Goal: Find specific page/section: Find specific page/section

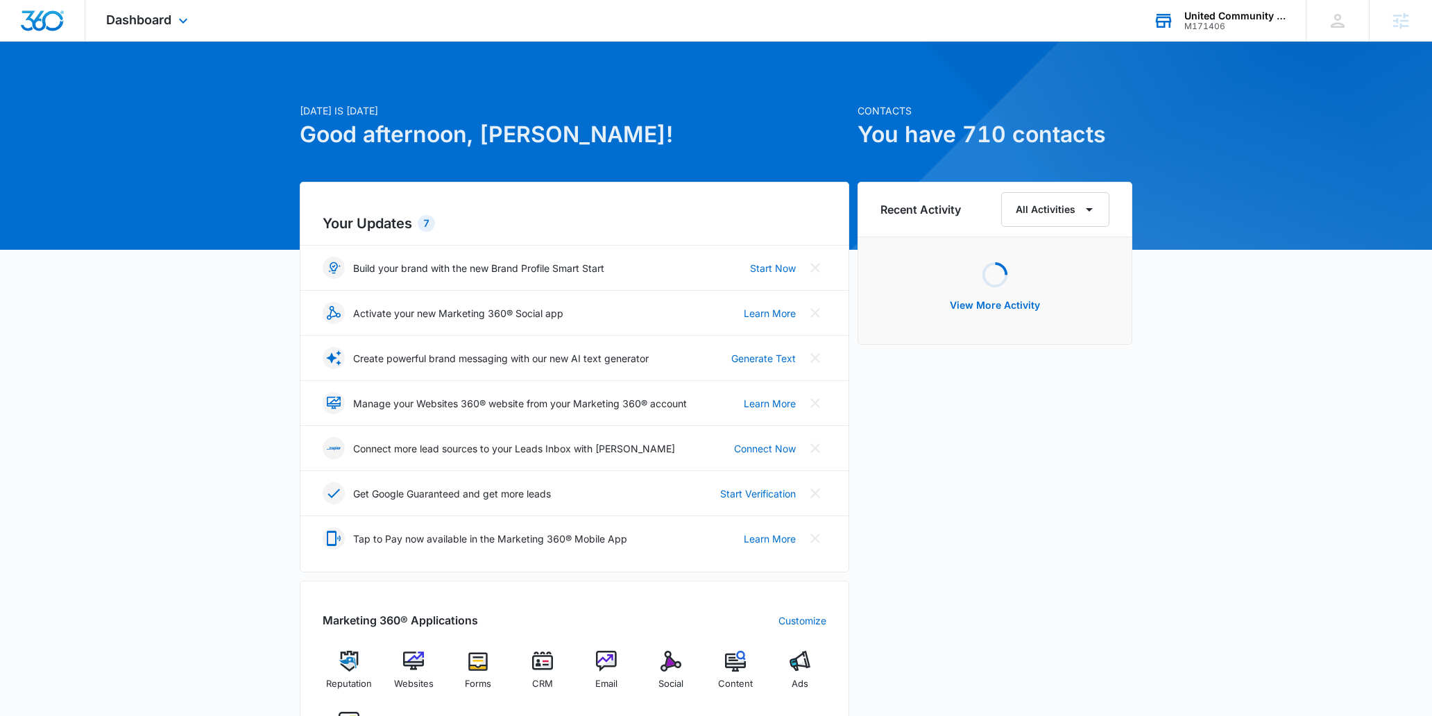
click at [1216, 29] on div "M171406" at bounding box center [1234, 27] width 101 height 10
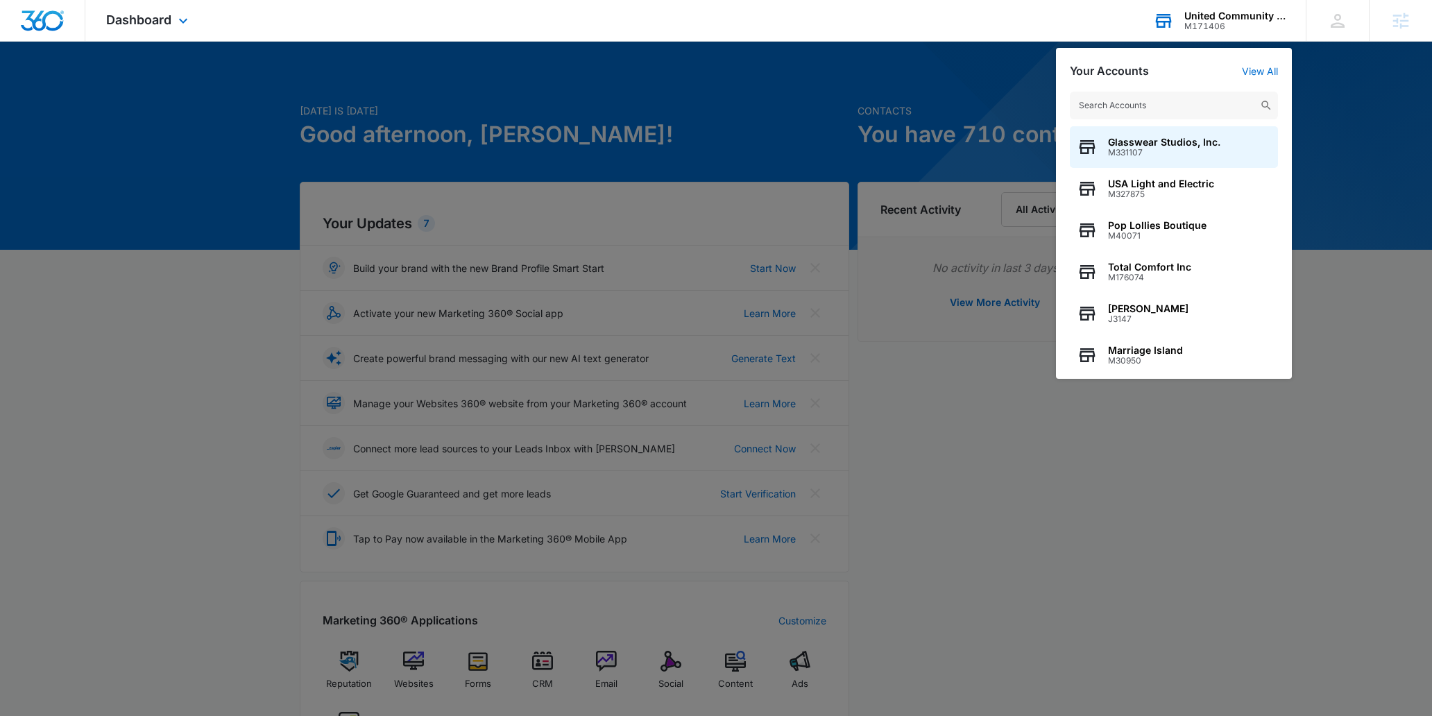
click at [1164, 96] on input "text" at bounding box center [1174, 106] width 208 height 28
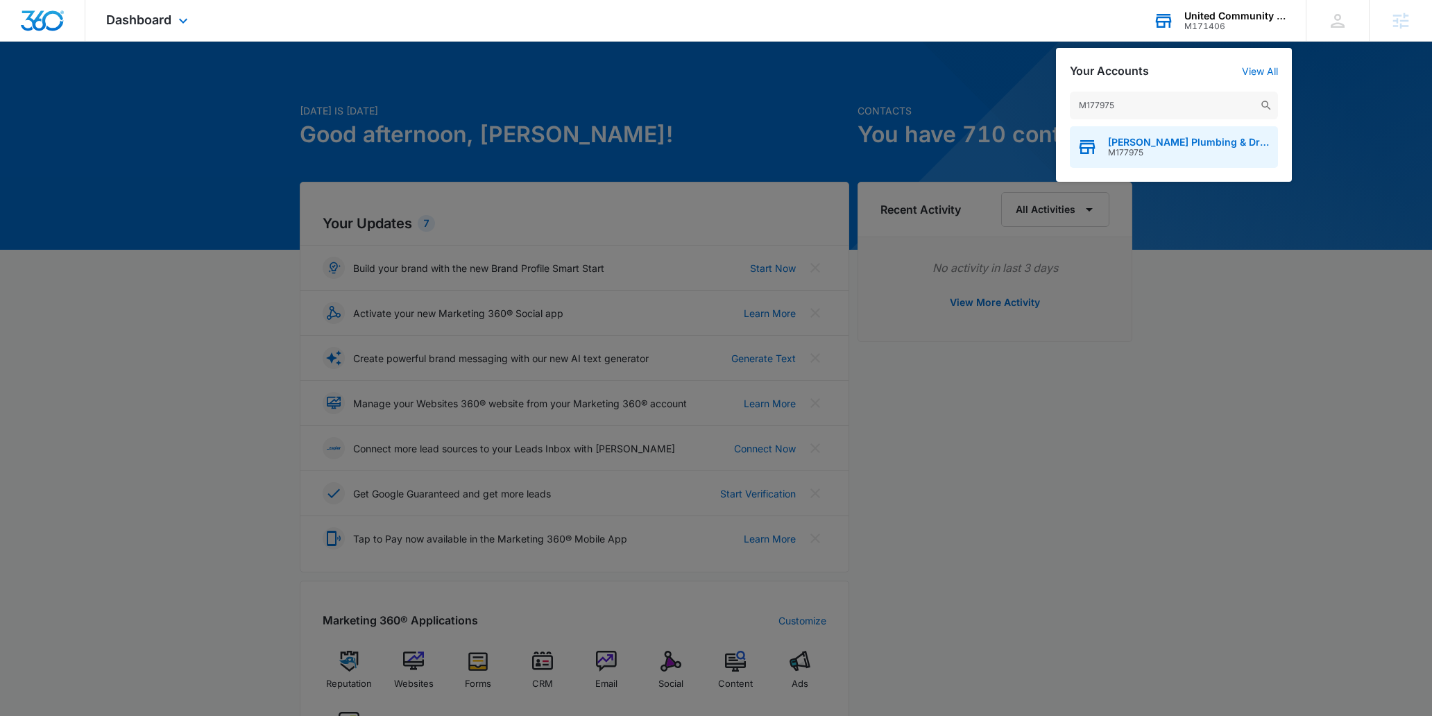
type input "M177975"
click at [1136, 146] on span "[PERSON_NAME] Plumbing & Drain Cleaning" at bounding box center [1189, 142] width 163 height 11
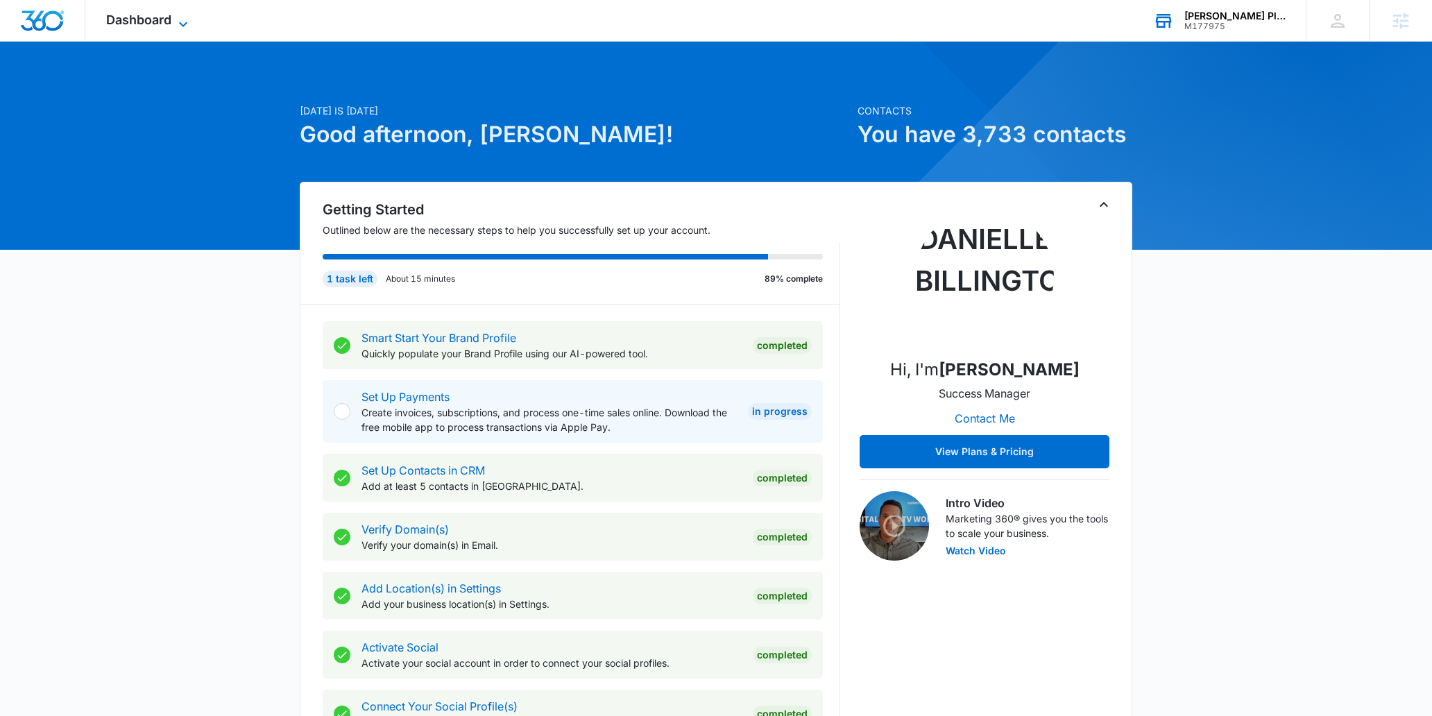
click at [175, 16] on icon at bounding box center [183, 24] width 17 height 17
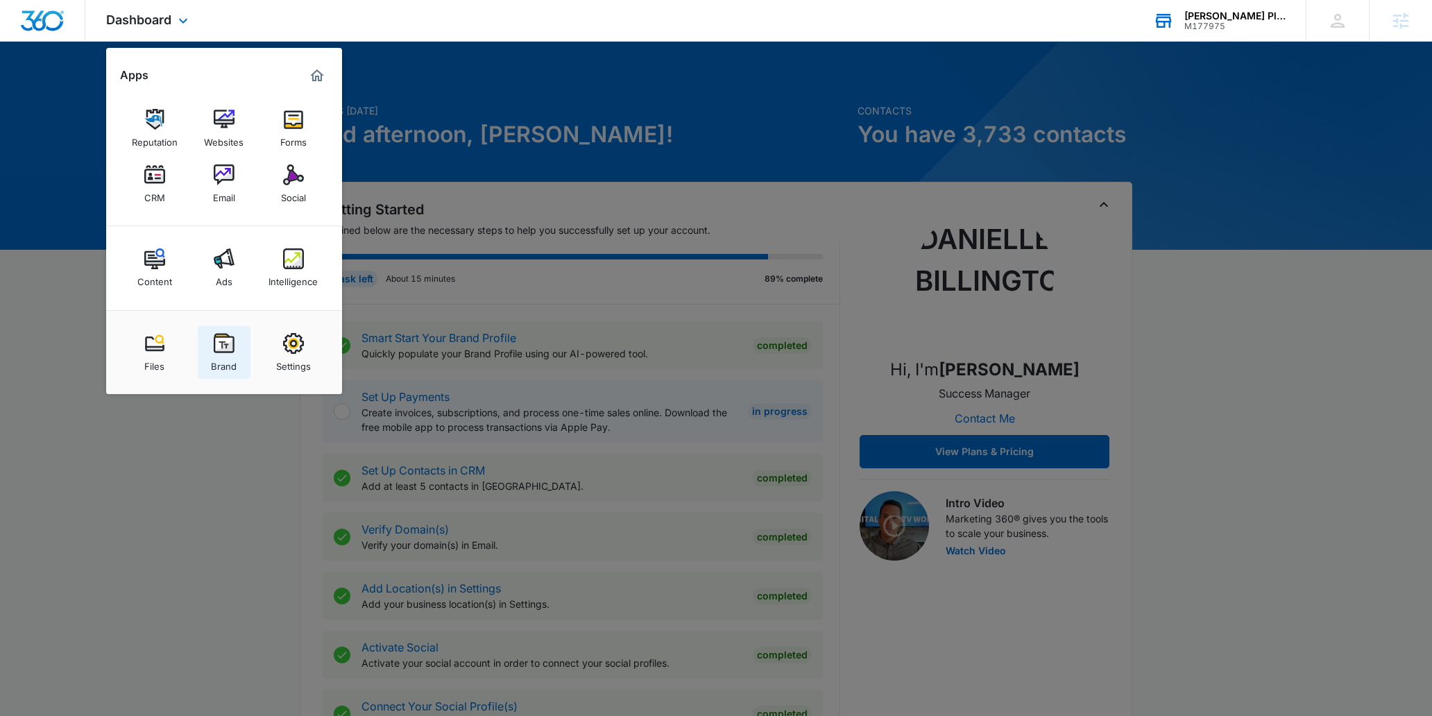
click at [232, 344] on img at bounding box center [224, 343] width 21 height 21
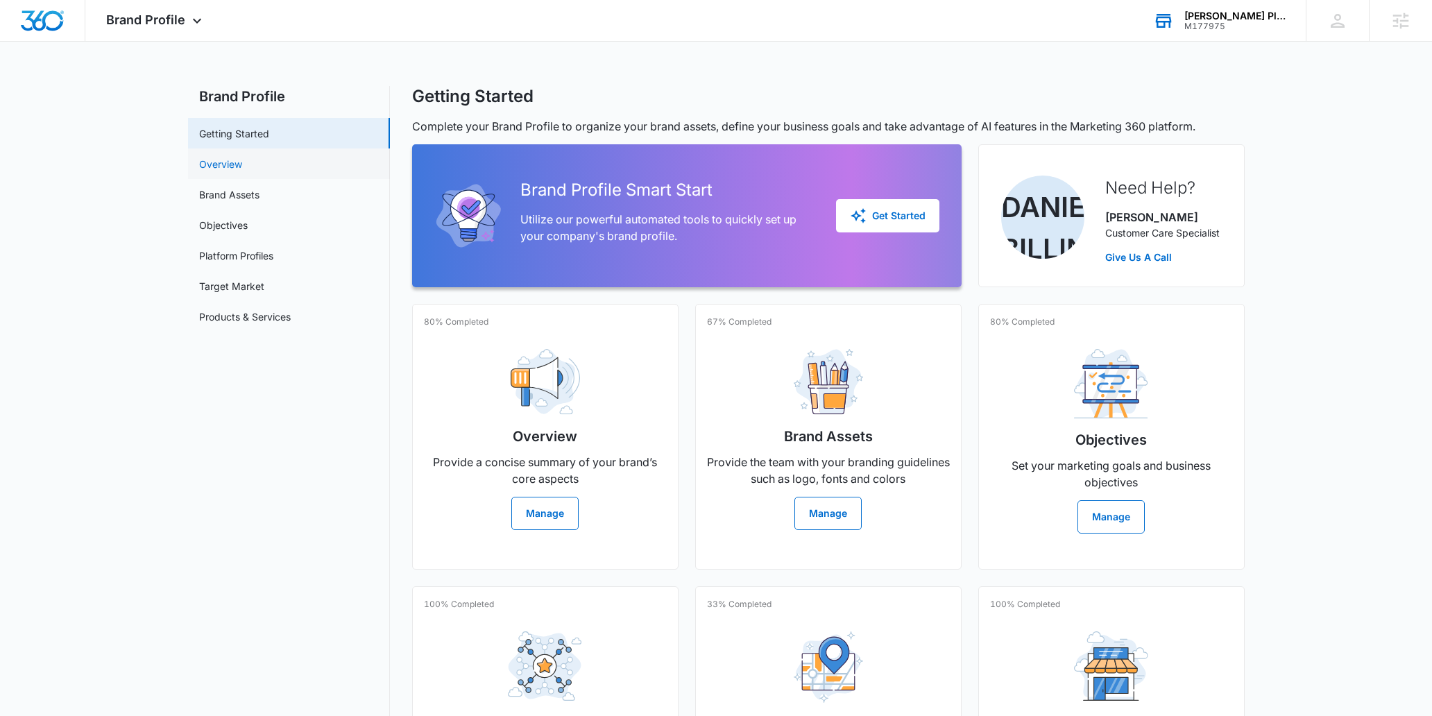
click at [242, 164] on link "Overview" at bounding box center [220, 164] width 43 height 15
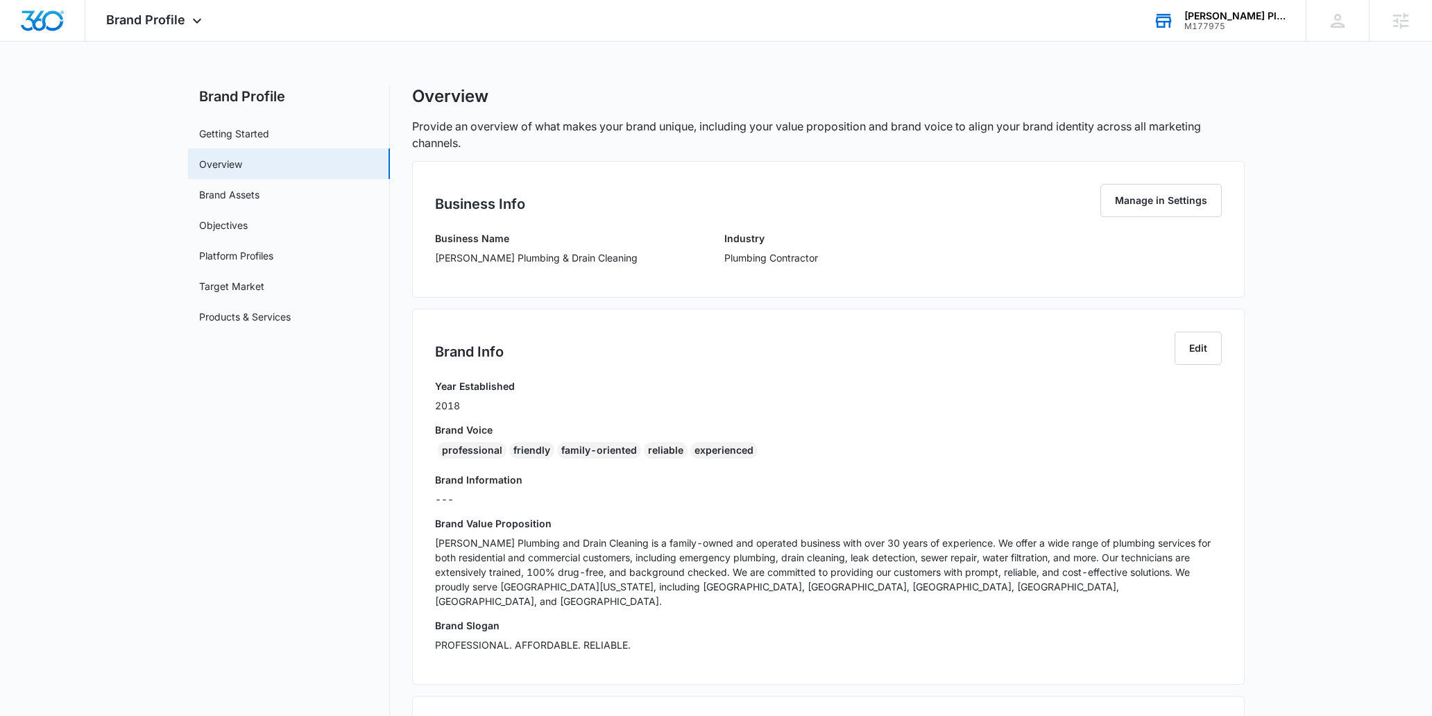
click at [466, 446] on div "professional" at bounding box center [472, 450] width 69 height 17
copy div "professional"
click at [185, 9] on div "Brand Profile Apps Reputation Websites Forms CRM Email Social Content Ads Intel…" at bounding box center [155, 20] width 141 height 41
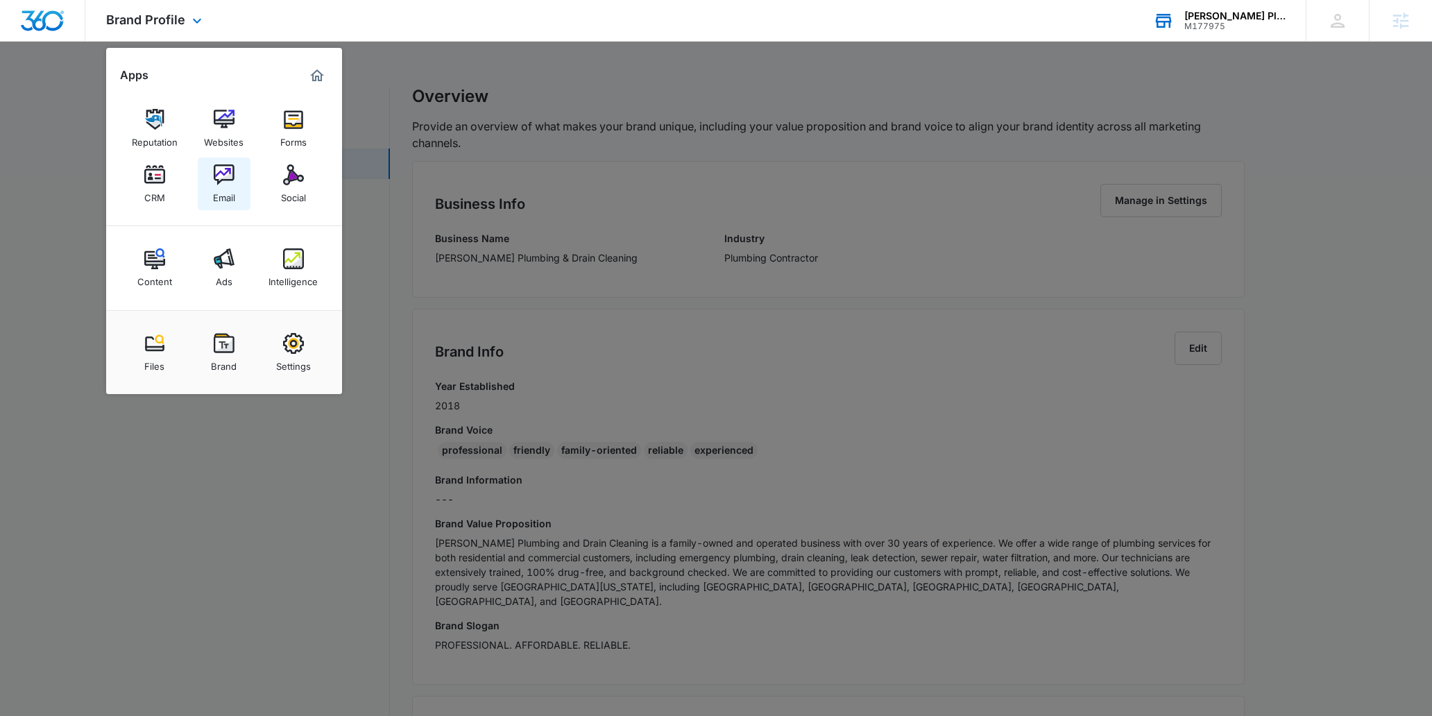
click at [222, 186] on div "Email" at bounding box center [224, 194] width 22 height 18
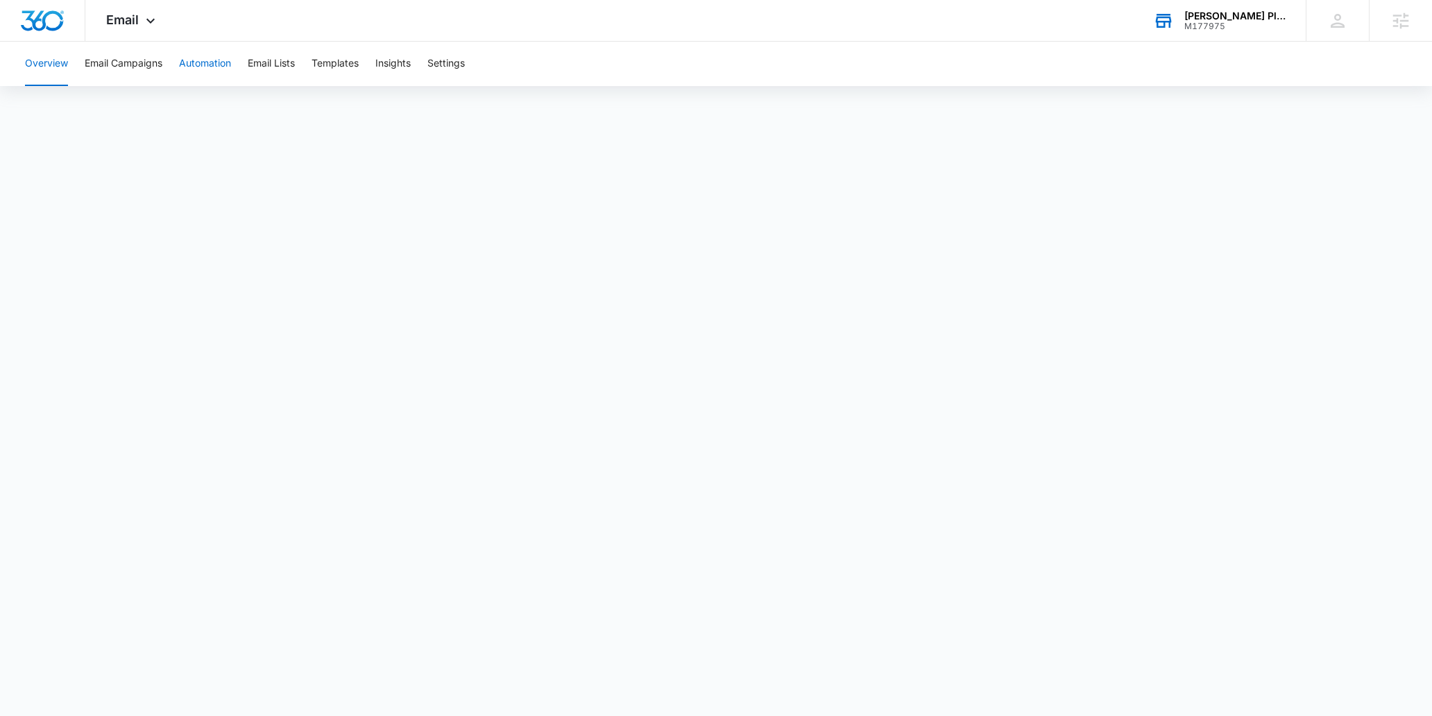
click at [204, 66] on button "Automation" at bounding box center [205, 64] width 52 height 44
click at [355, 65] on button "Templates" at bounding box center [335, 64] width 47 height 44
click at [209, 65] on button "Automation" at bounding box center [205, 64] width 52 height 44
click at [146, 19] on icon at bounding box center [150, 24] width 17 height 17
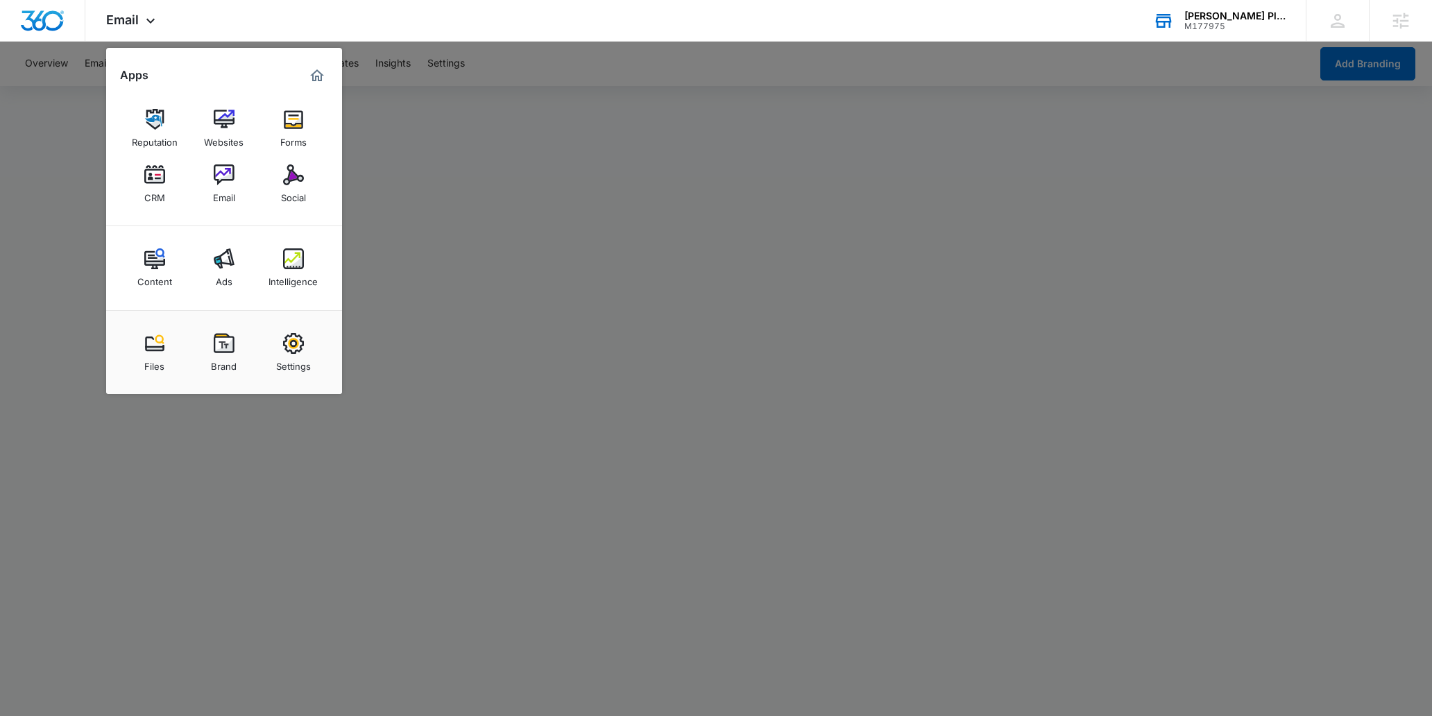
click at [151, 178] on img at bounding box center [154, 174] width 21 height 21
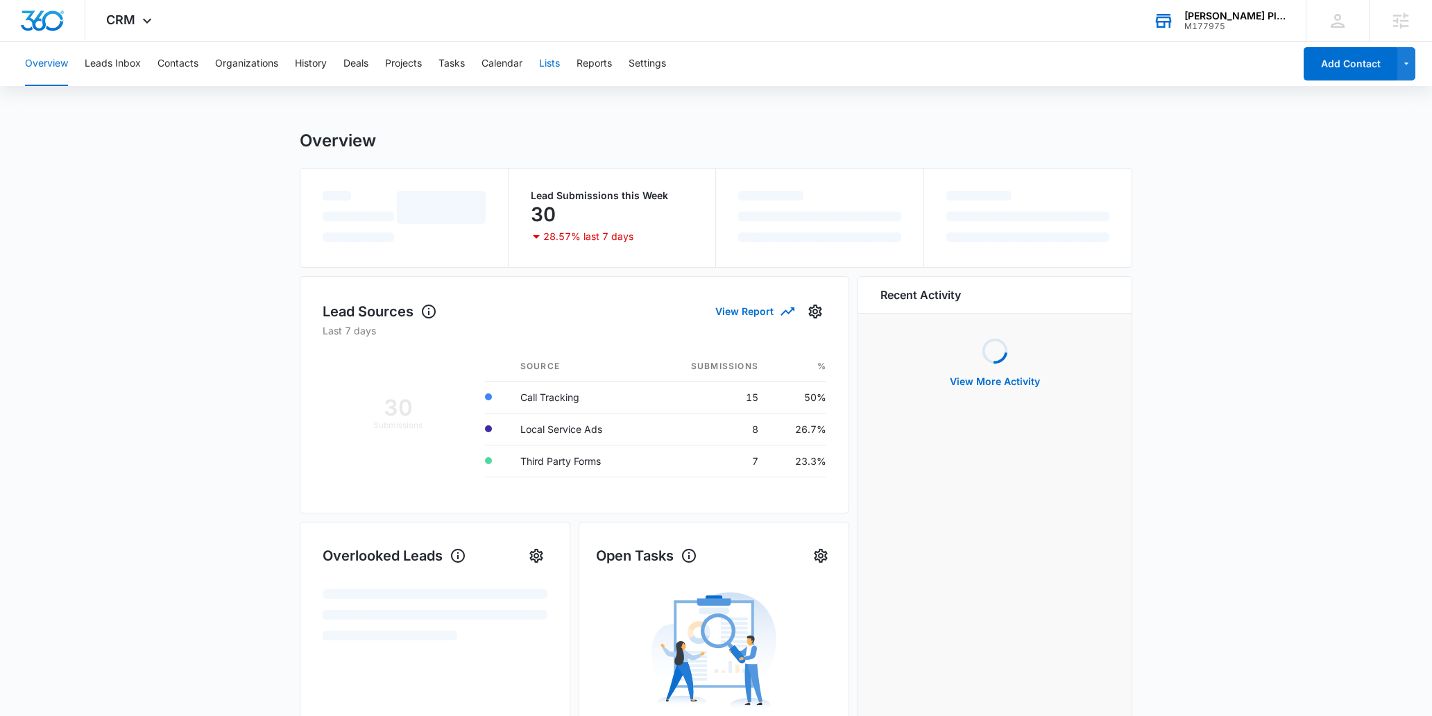
click at [553, 74] on button "Lists" at bounding box center [549, 64] width 21 height 44
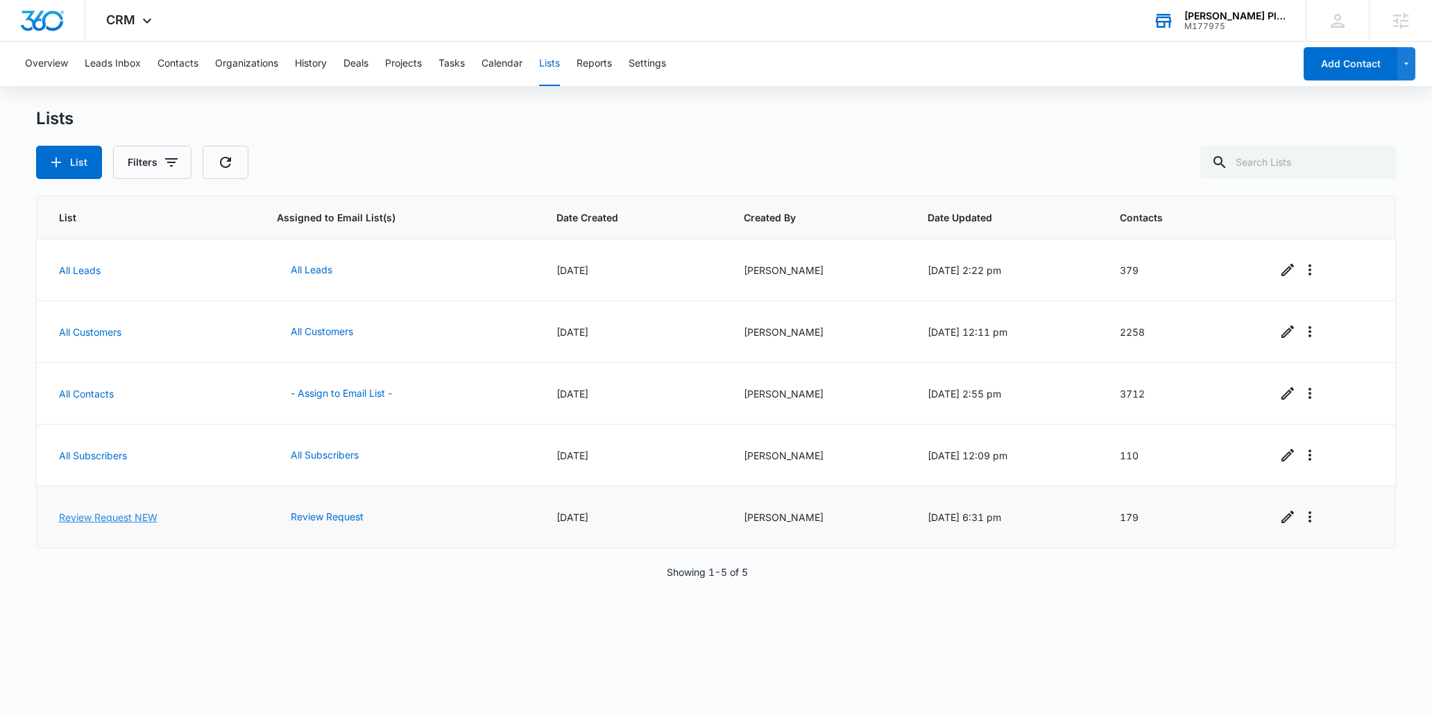
click at [104, 513] on link "Review Request NEW" at bounding box center [108, 517] width 99 height 12
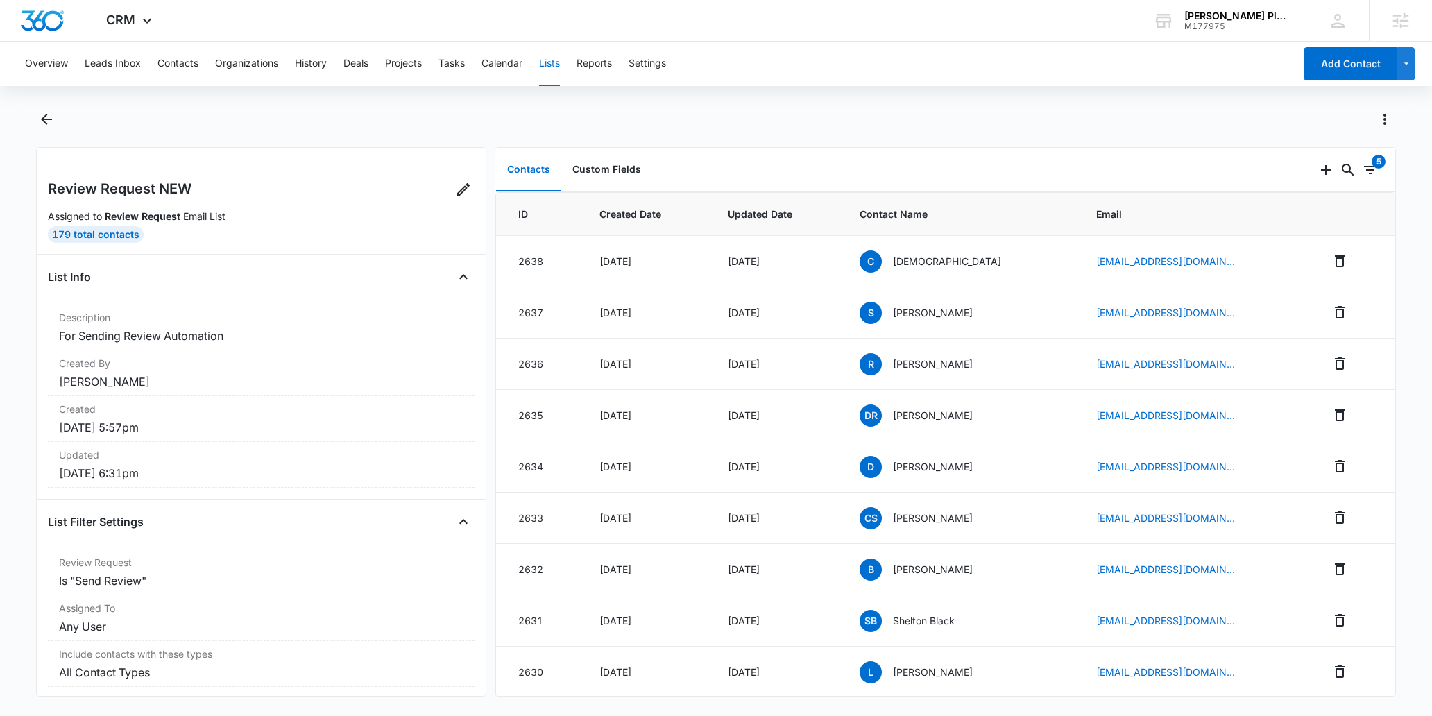
click at [167, 178] on h2 "Review Request NEW" at bounding box center [120, 188] width 144 height 21
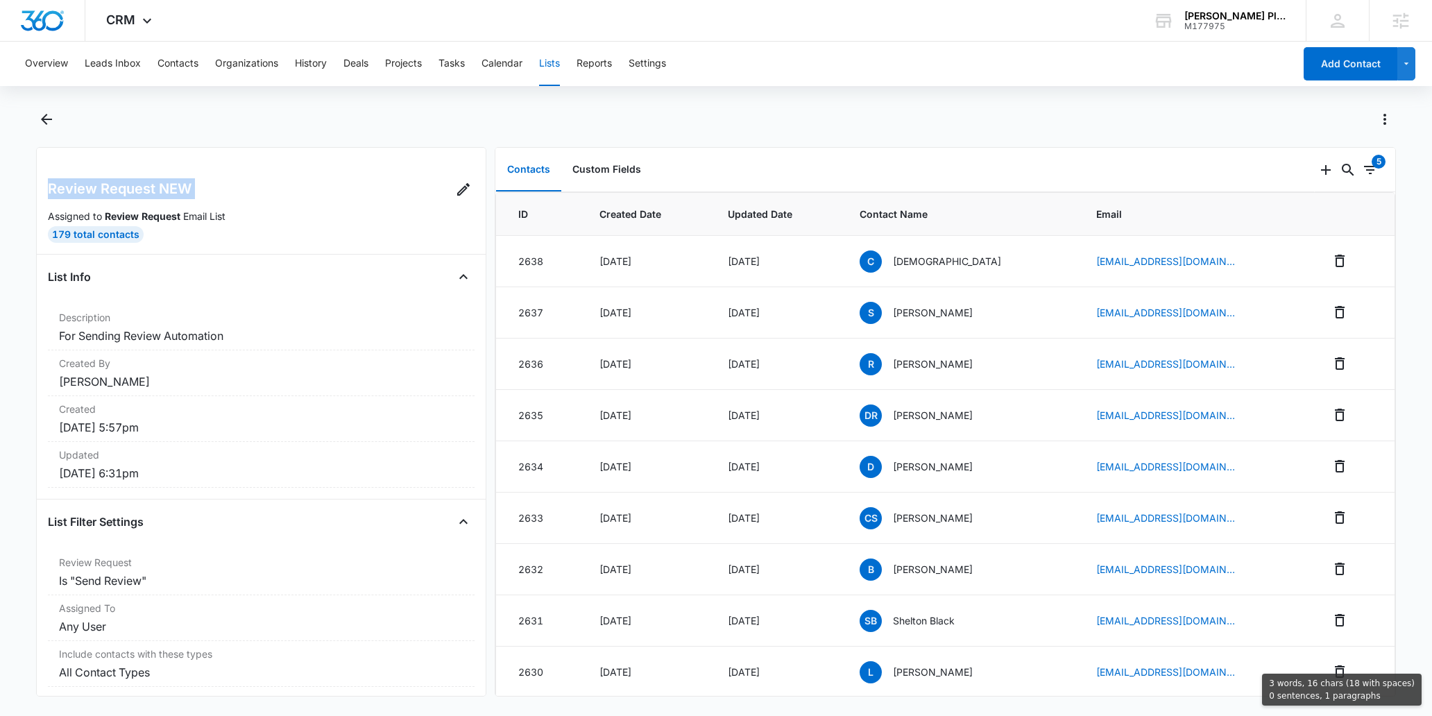
click at [165, 179] on h2 "Review Request NEW" at bounding box center [120, 188] width 144 height 21
copy div "Review Request NEW"
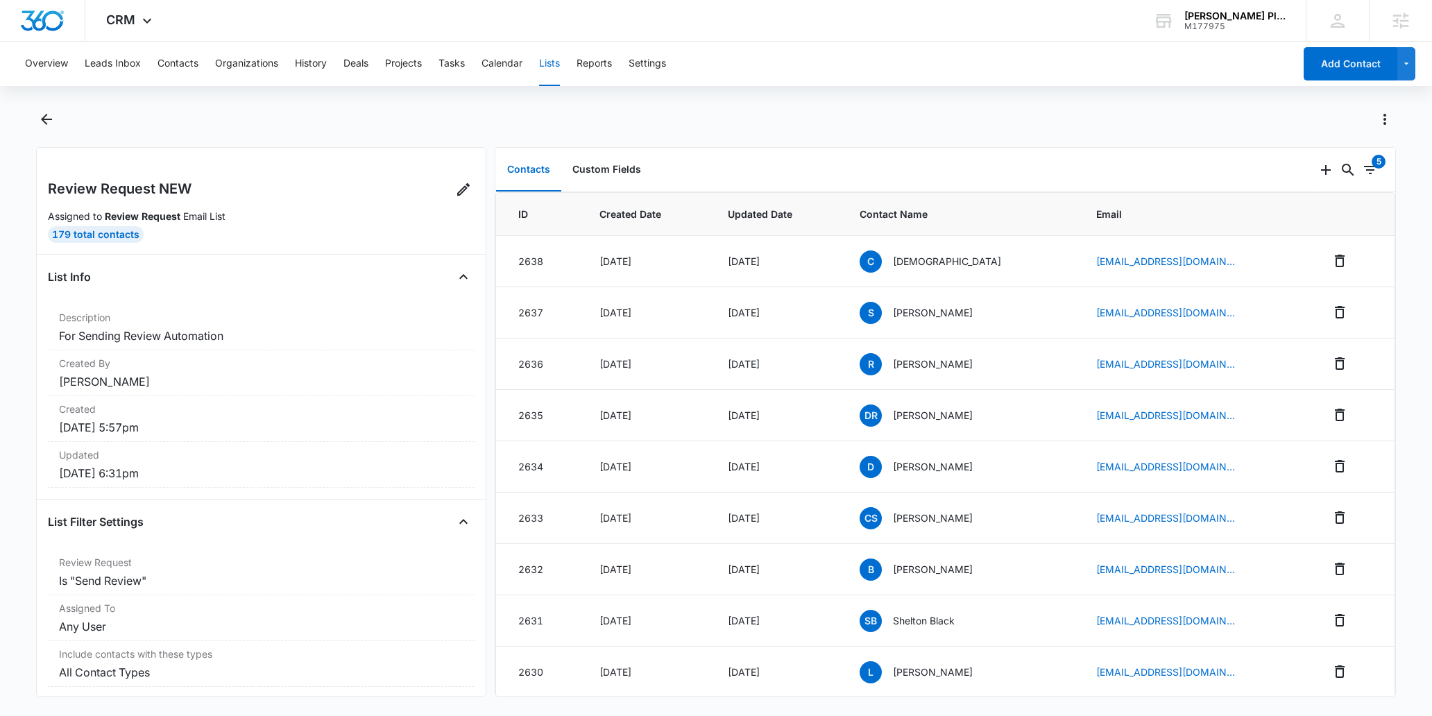
click at [724, 122] on div at bounding box center [731, 119] width 1330 height 22
